Goal: Information Seeking & Learning: Learn about a topic

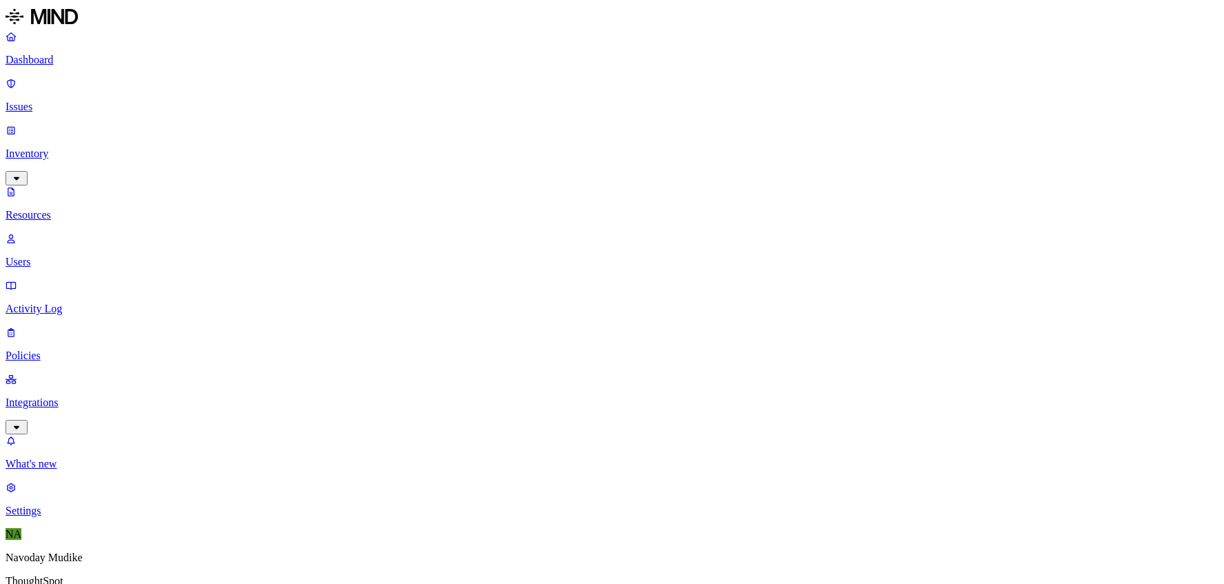
click at [43, 101] on p "Issues" at bounding box center [612, 107] width 1213 height 12
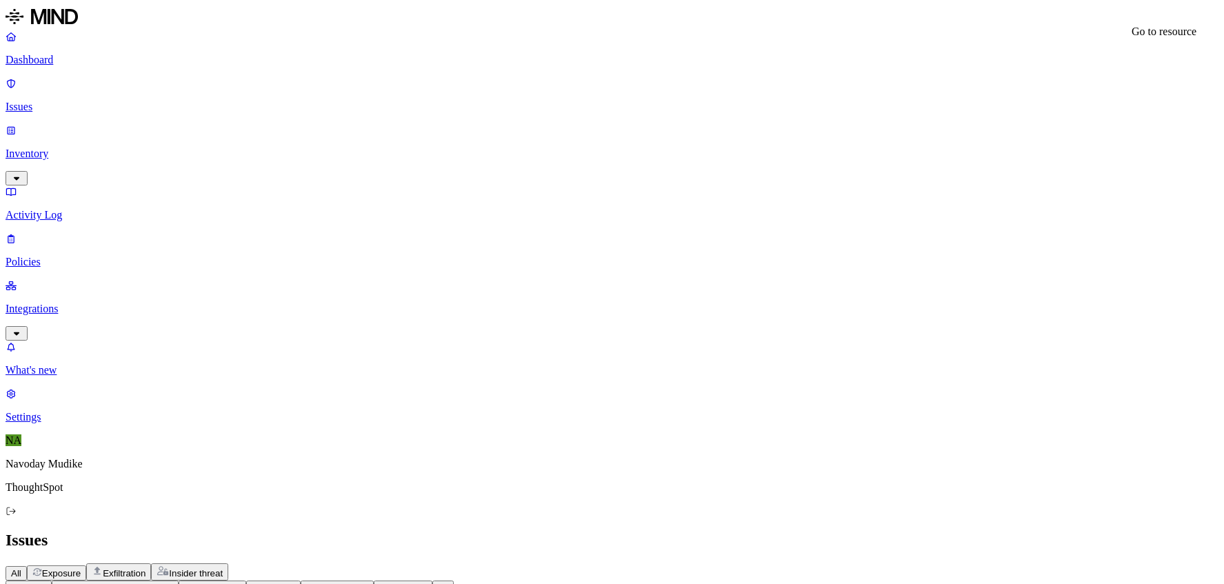
drag, startPoint x: 1024, startPoint y: 167, endPoint x: 1131, endPoint y: 174, distance: 107.1
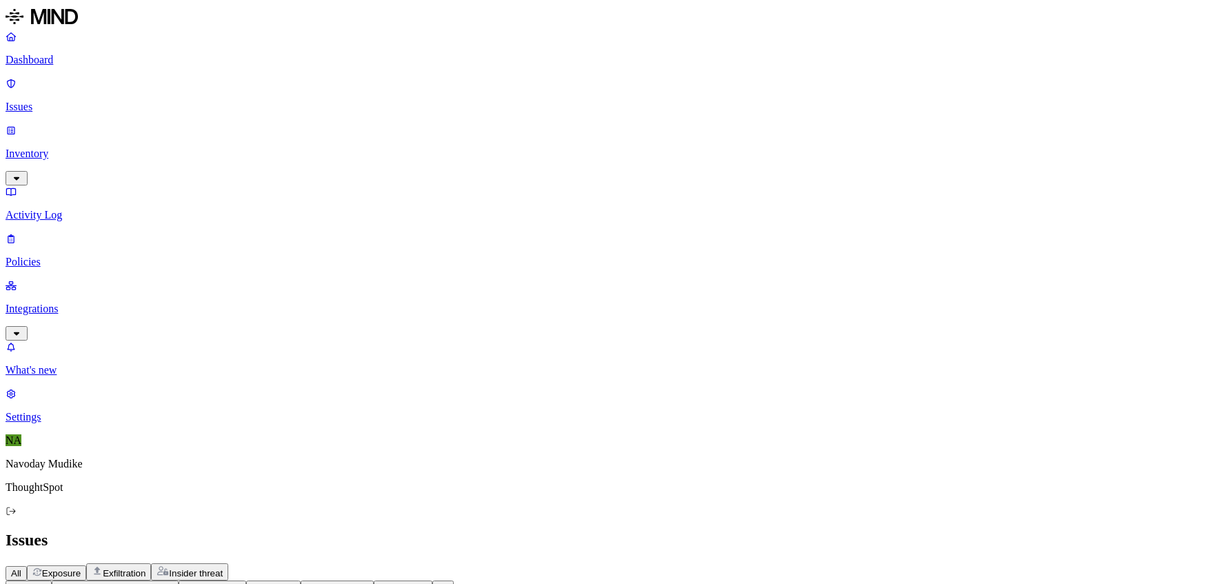
drag, startPoint x: 1020, startPoint y: 149, endPoint x: 1070, endPoint y: 192, distance: 66.0
drag, startPoint x: 1019, startPoint y: 167, endPoint x: 1131, endPoint y: 180, distance: 113.2
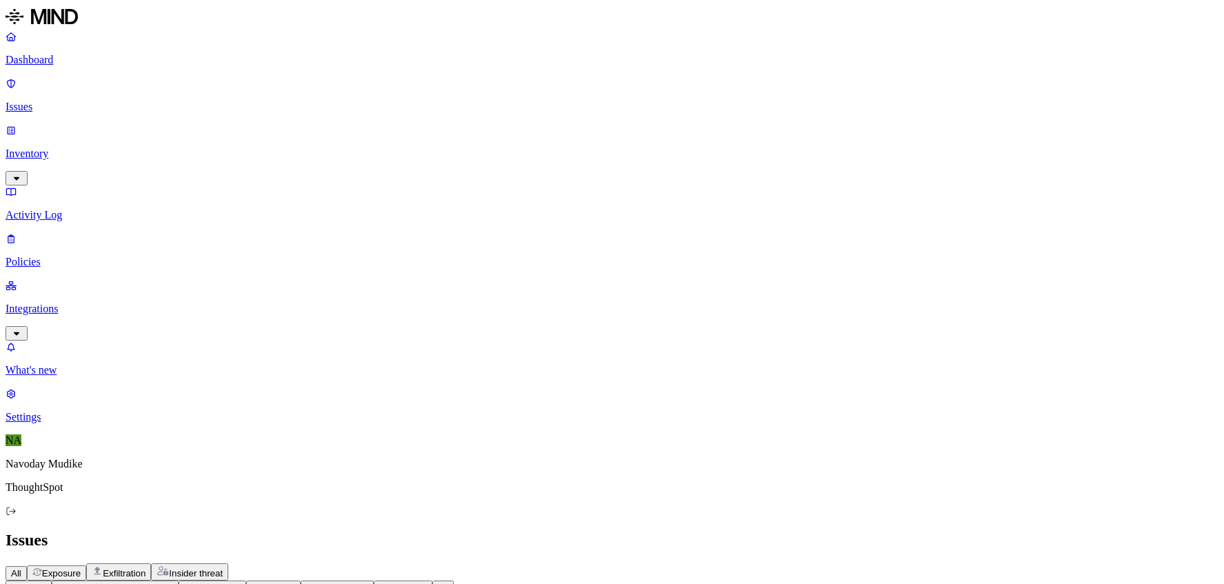
copy div "[EMAIL_ADDRESS][URL][DOMAIN_NAME]"
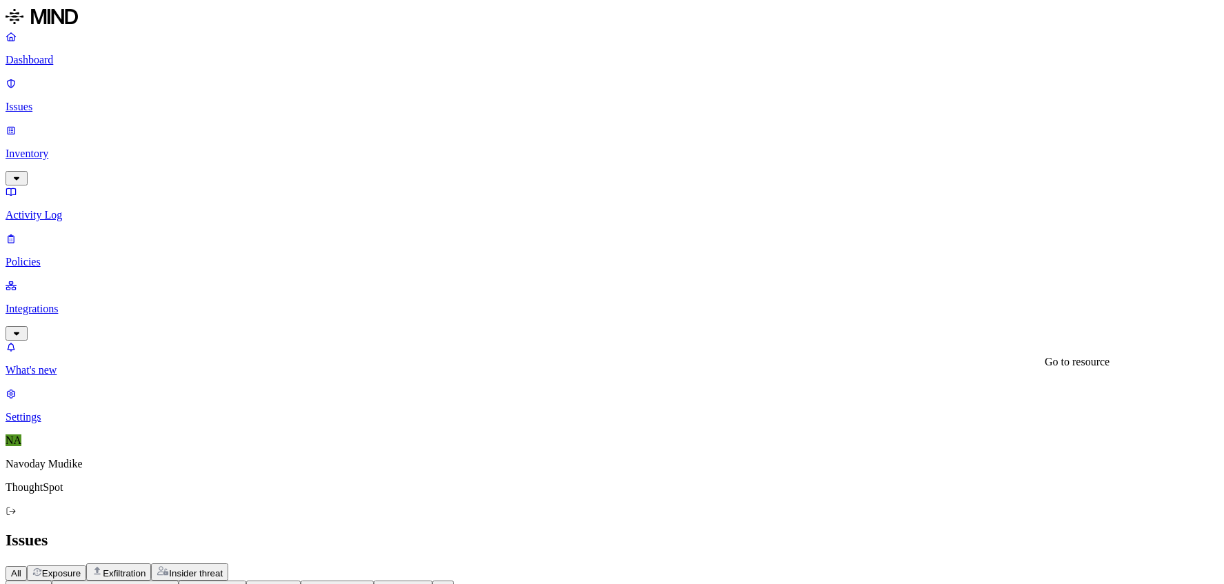
click at [28, 321] on nav "Dashboard Issues Inventory Activity Log Policies Integrations What's new 1 Sett…" at bounding box center [612, 226] width 1213 height 393
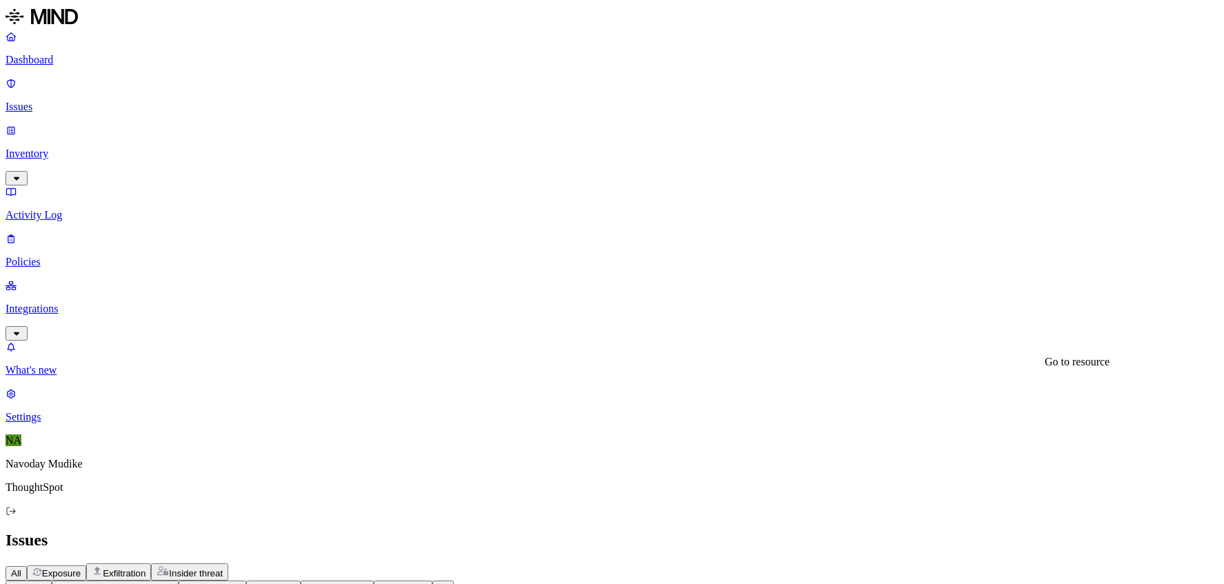
click at [694, 563] on div "All Exposure Exfiltration Insider threat" at bounding box center [612, 571] width 1213 height 17
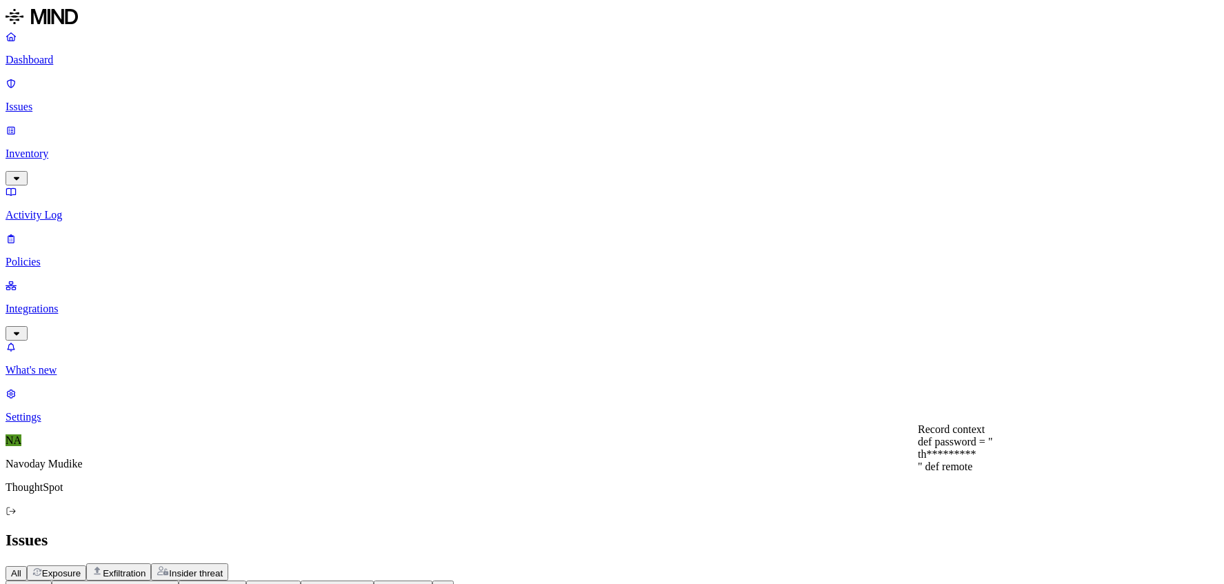
click at [727, 531] on div "Issues" at bounding box center [612, 540] width 1213 height 19
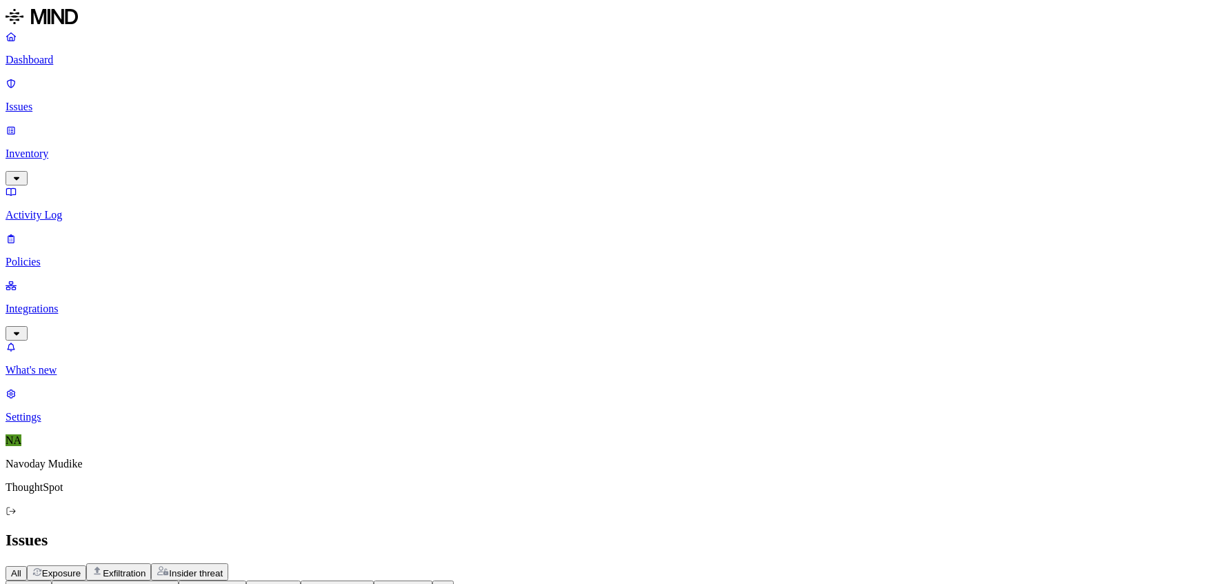
click at [634, 563] on div "All Exposure Exfiltration Insider threat" at bounding box center [612, 571] width 1213 height 17
